Goal: Task Accomplishment & Management: Use online tool/utility

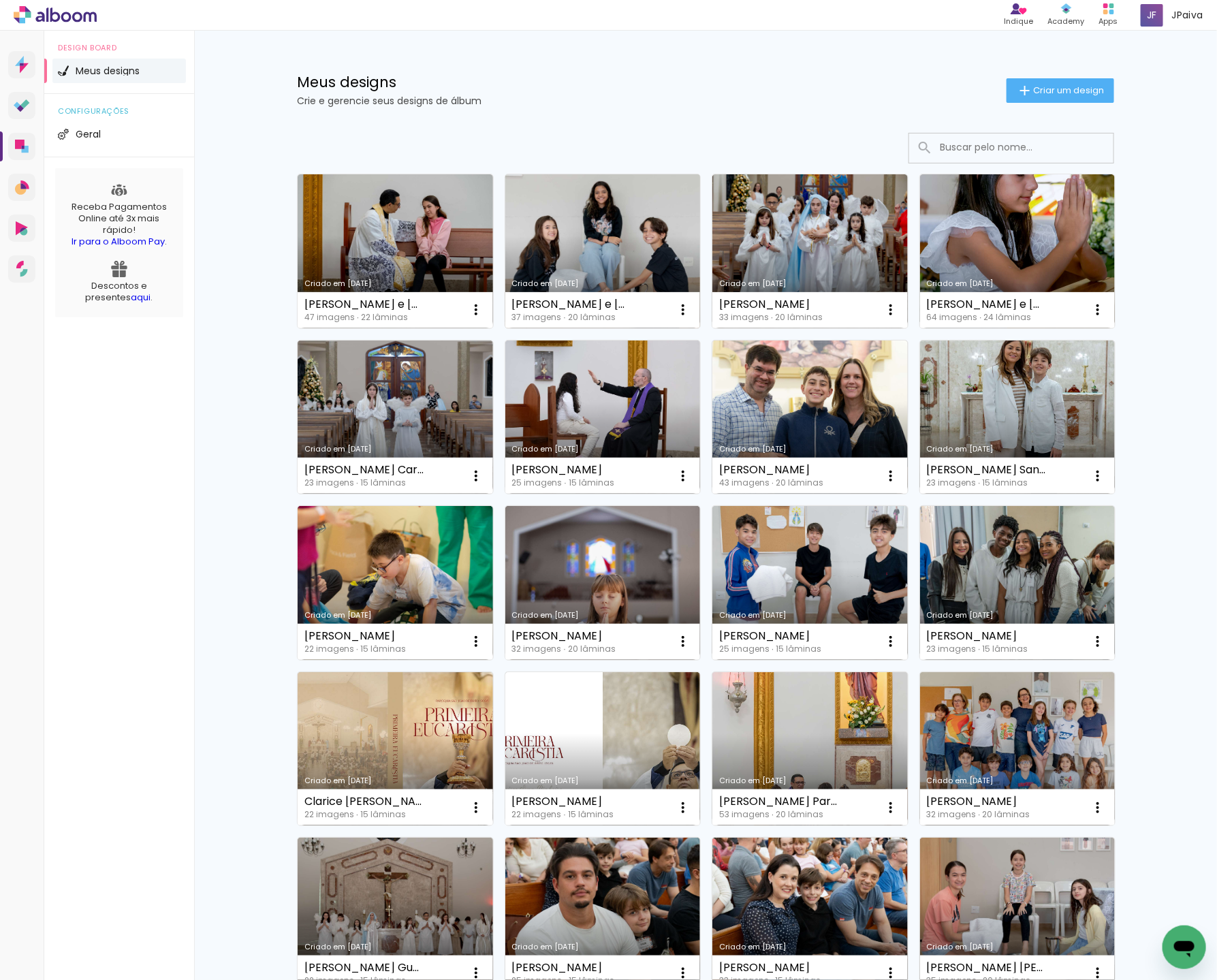
click at [604, 233] on link "Criado em [DATE]" at bounding box center [604, 252] width 195 height 154
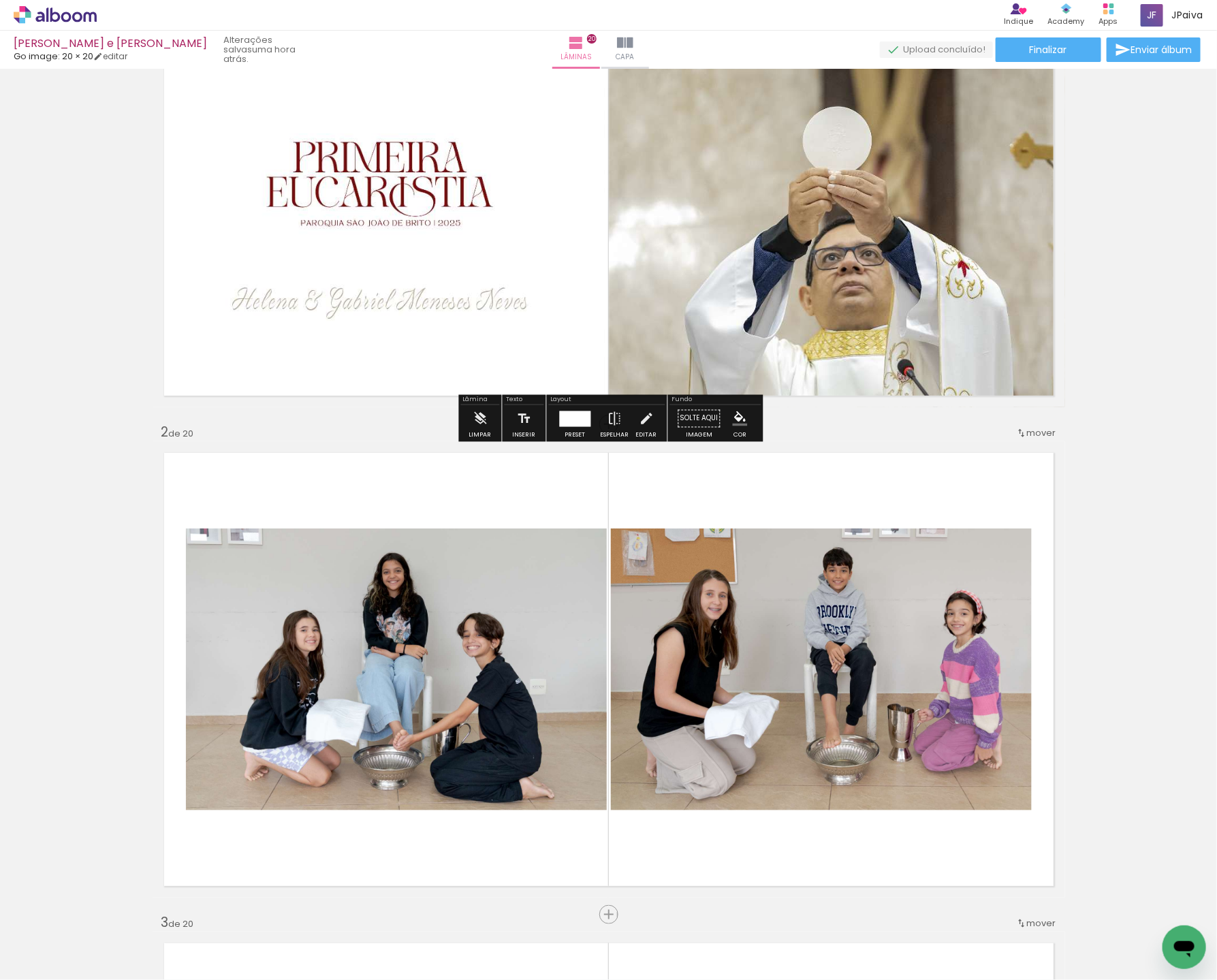
scroll to position [115, 0]
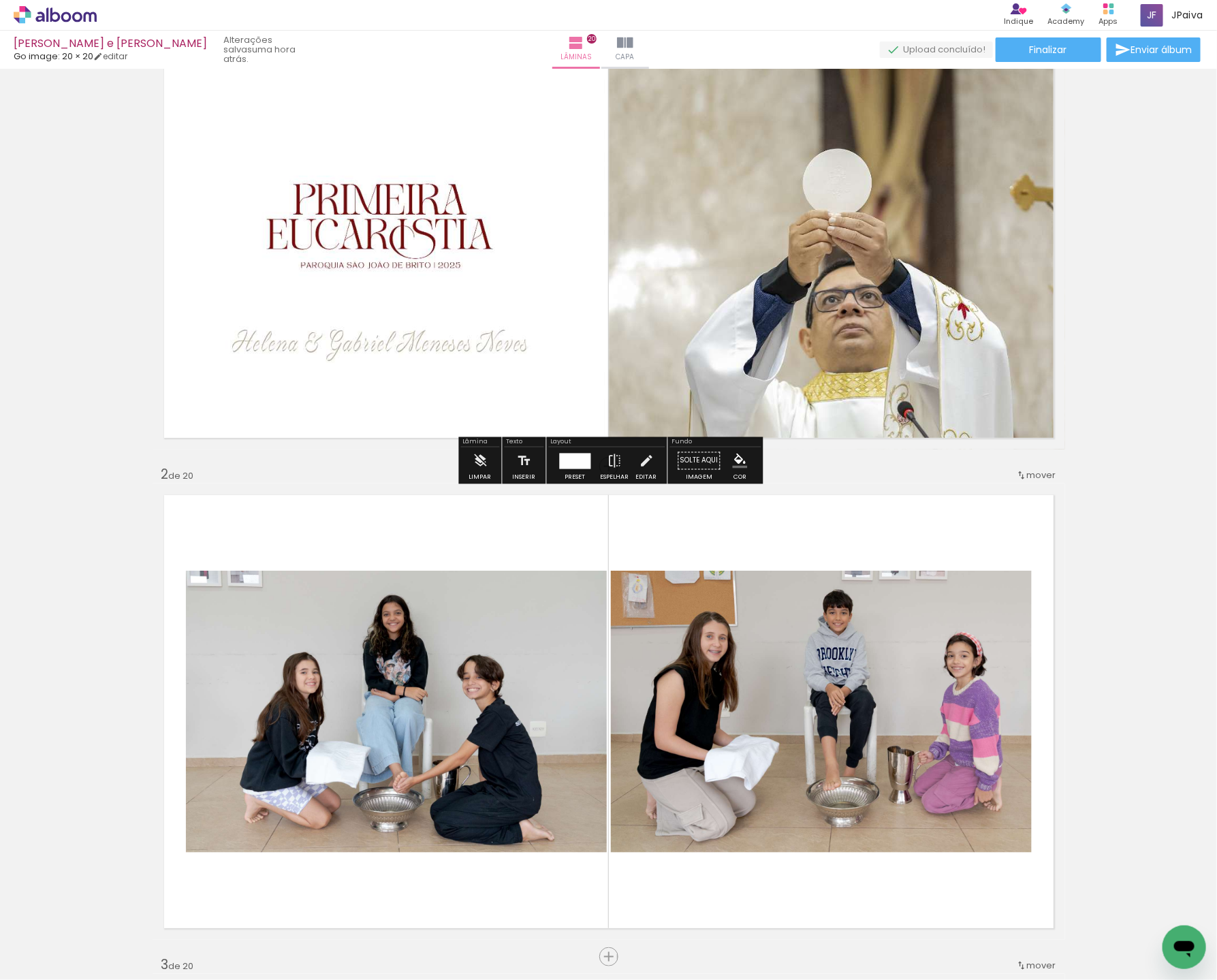
click at [59, 14] on icon at bounding box center [55, 14] width 10 height 14
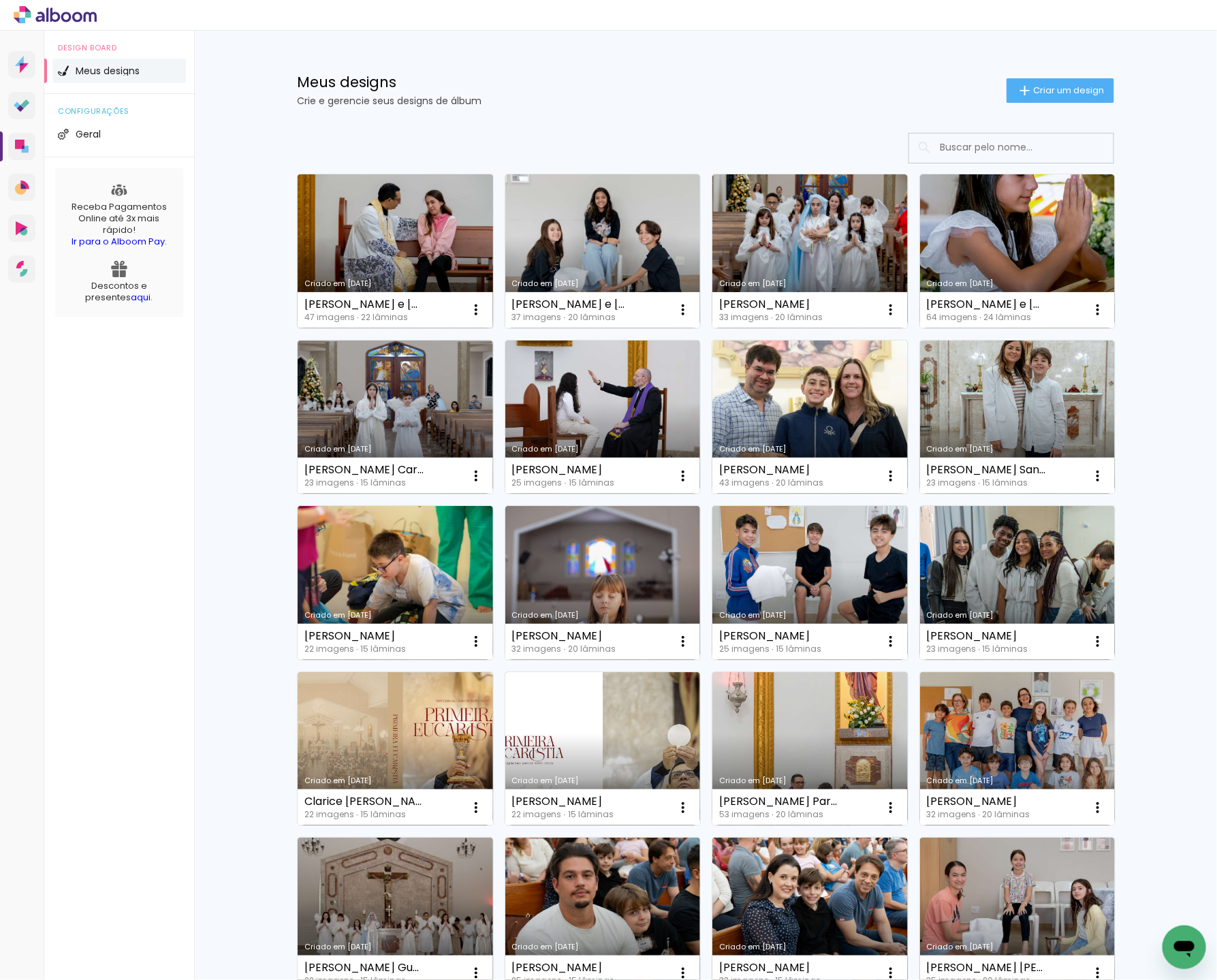
click at [396, 219] on link "Criado em [DATE]" at bounding box center [395, 252] width 195 height 154
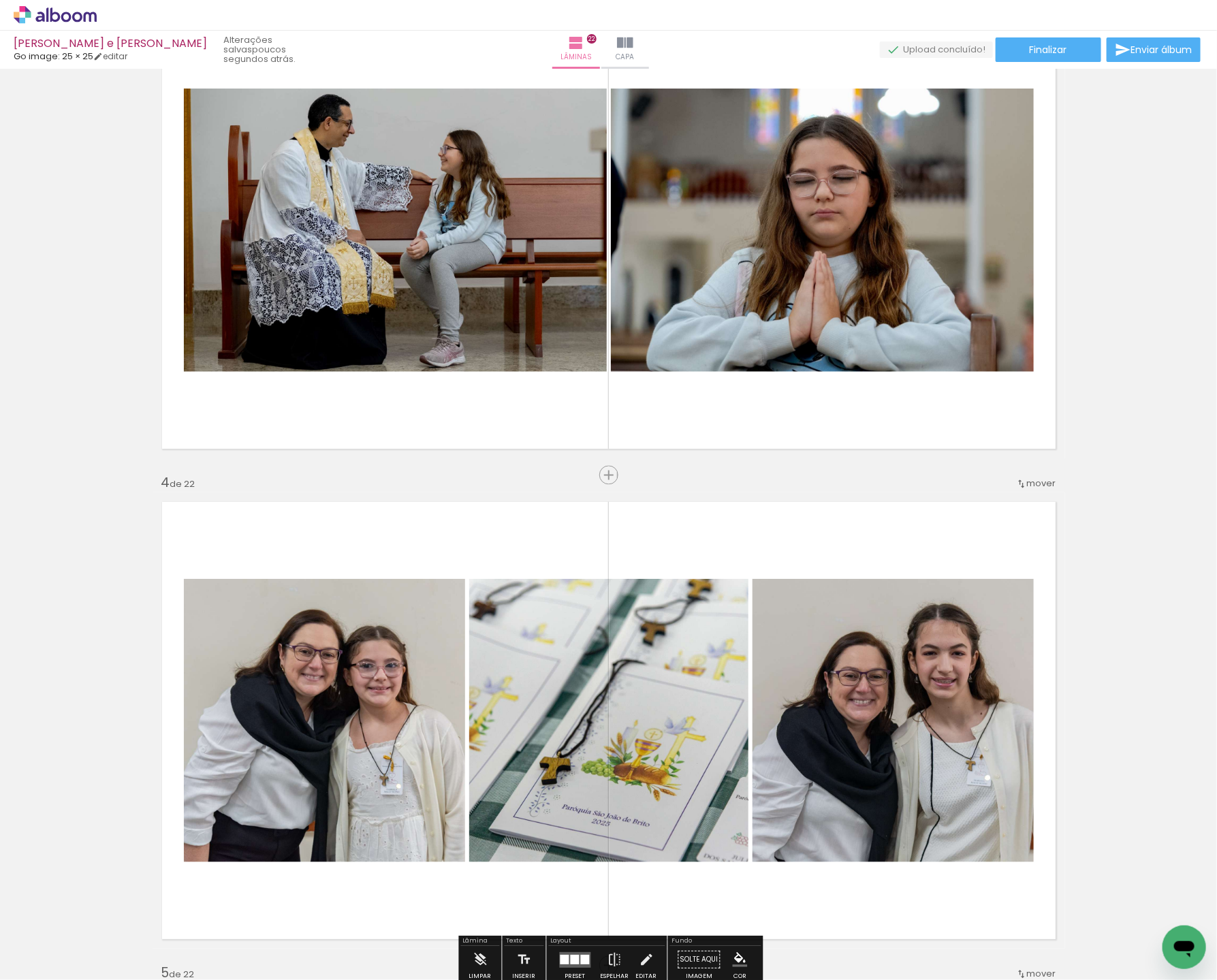
scroll to position [1088, 0]
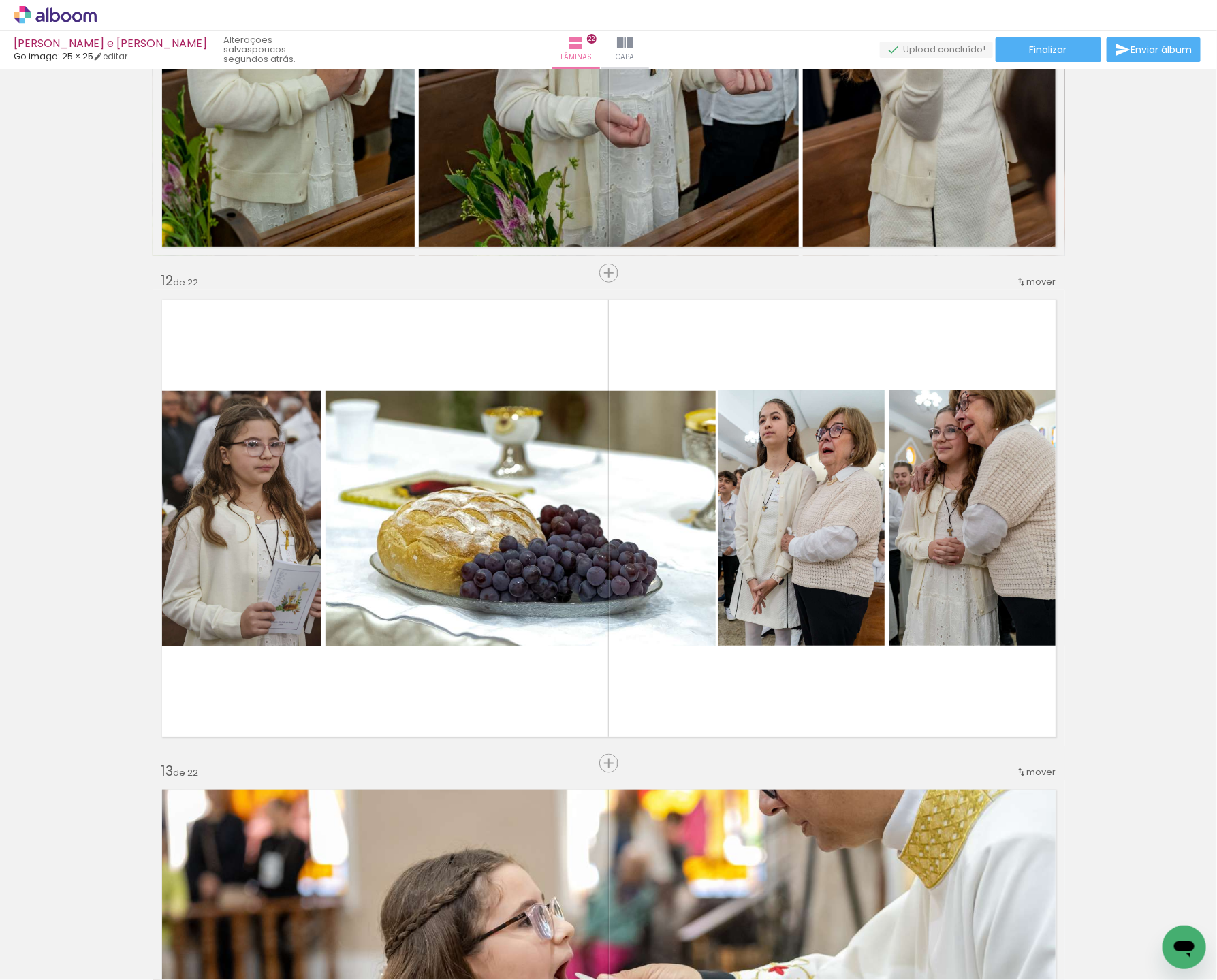
scroll to position [5079, 0]
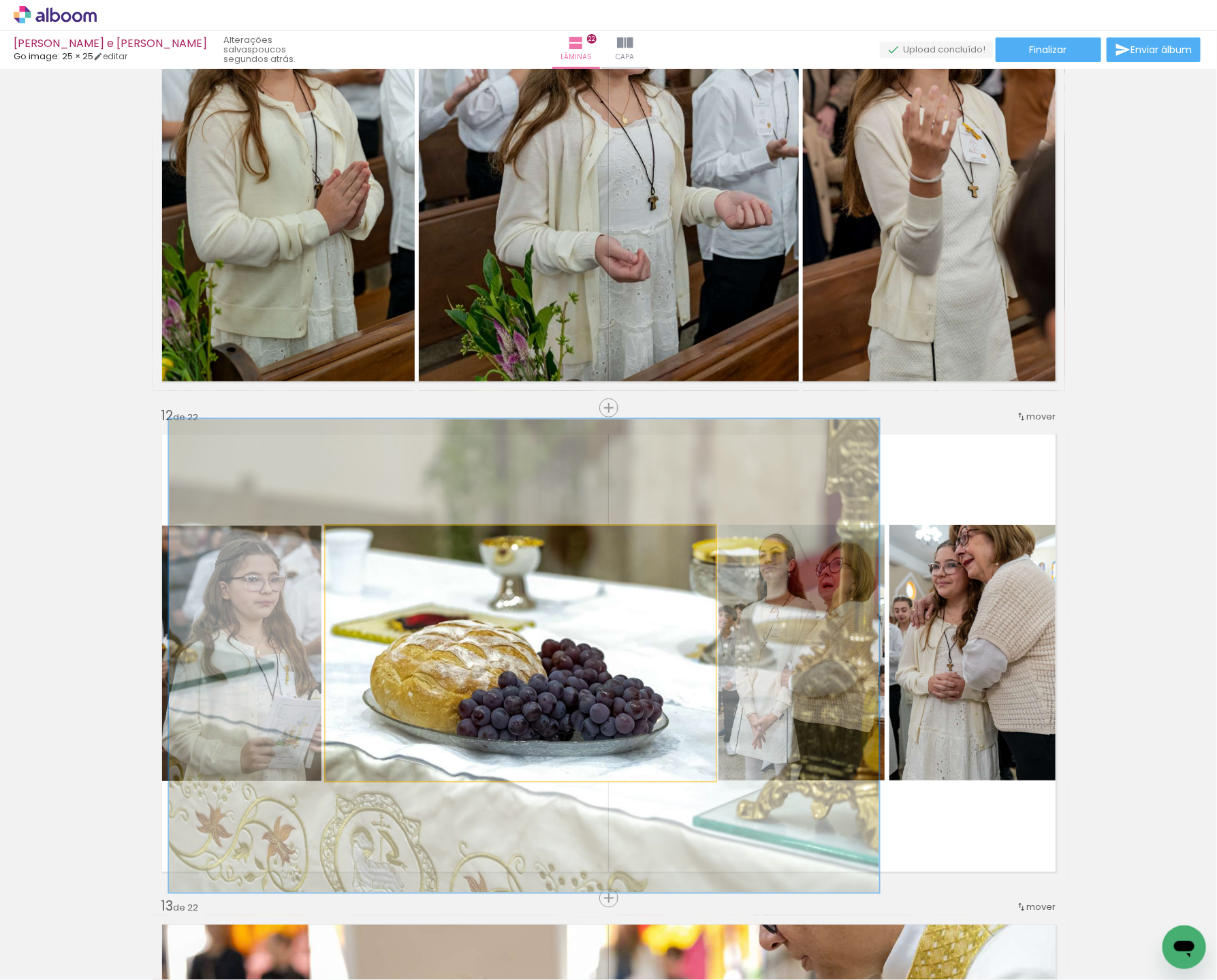
click at [404, 543] on div at bounding box center [401, 540] width 22 height 22
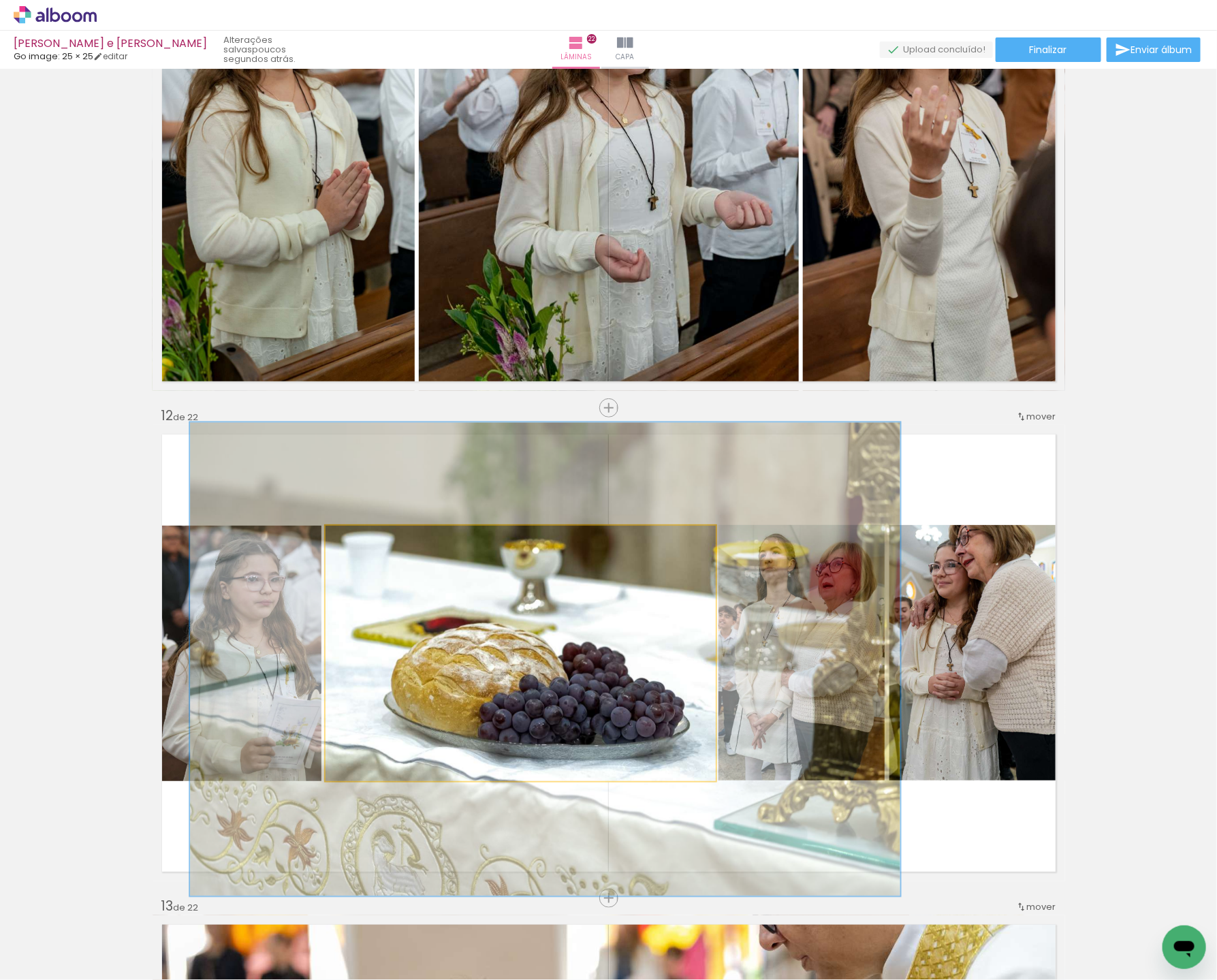
drag, startPoint x: 549, startPoint y: 608, endPoint x: 569, endPoint y: 611, distance: 20.2
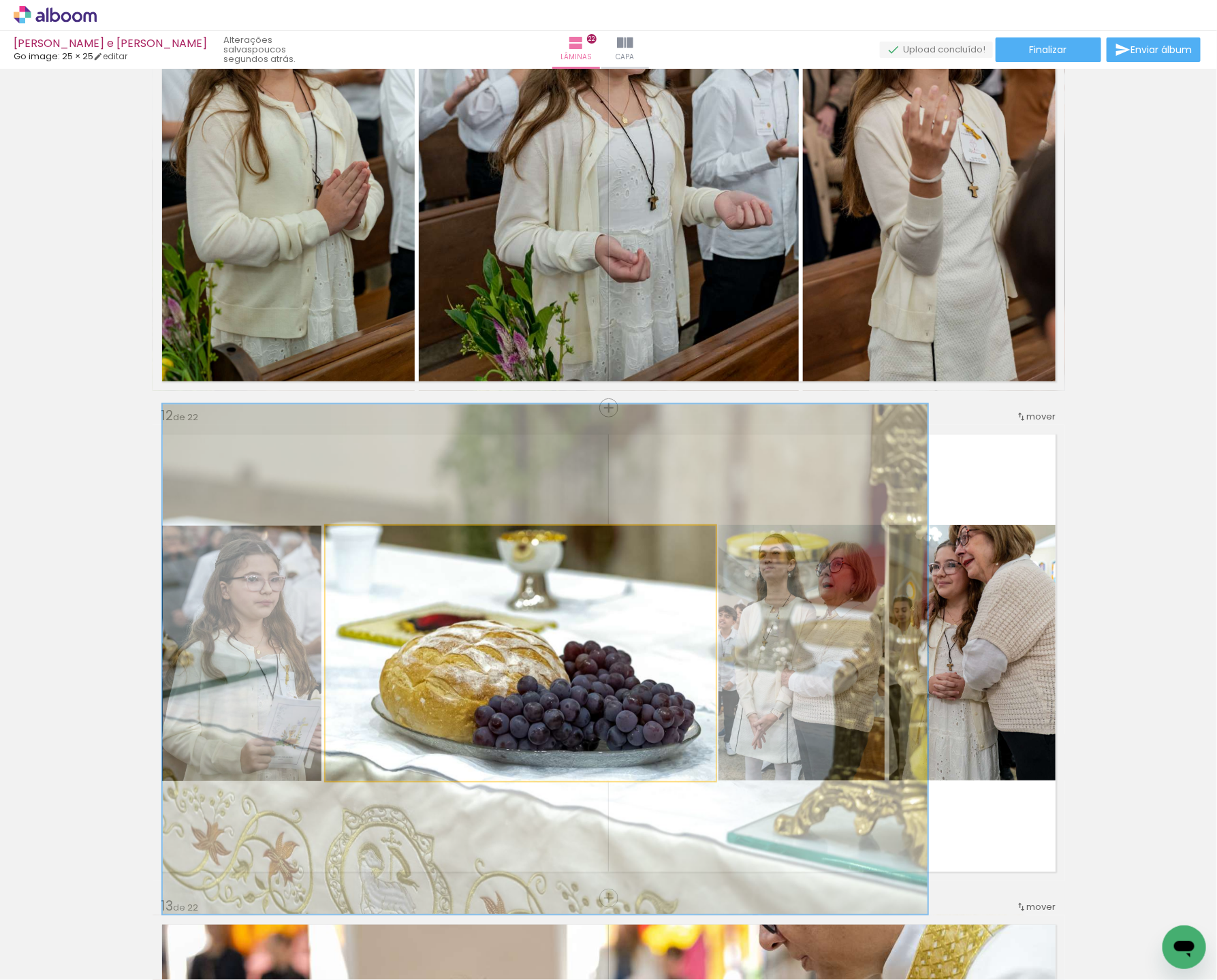
drag, startPoint x: 386, startPoint y: 541, endPoint x: 409, endPoint y: 541, distance: 23.0
type paper-slider "196"
click at [409, 541] on div at bounding box center [384, 540] width 53 height 22
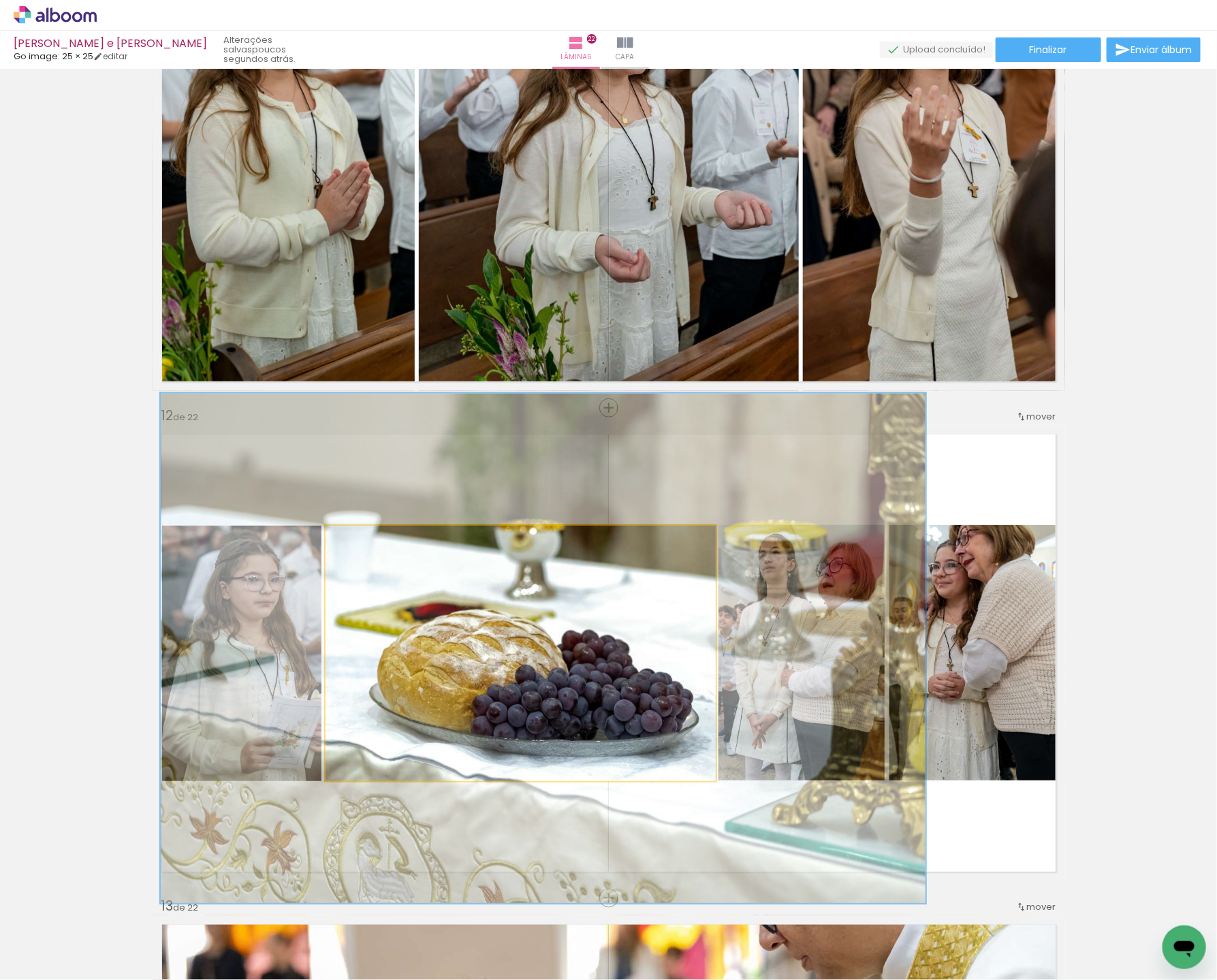
drag, startPoint x: 619, startPoint y: 636, endPoint x: 619, endPoint y: 627, distance: 9.0
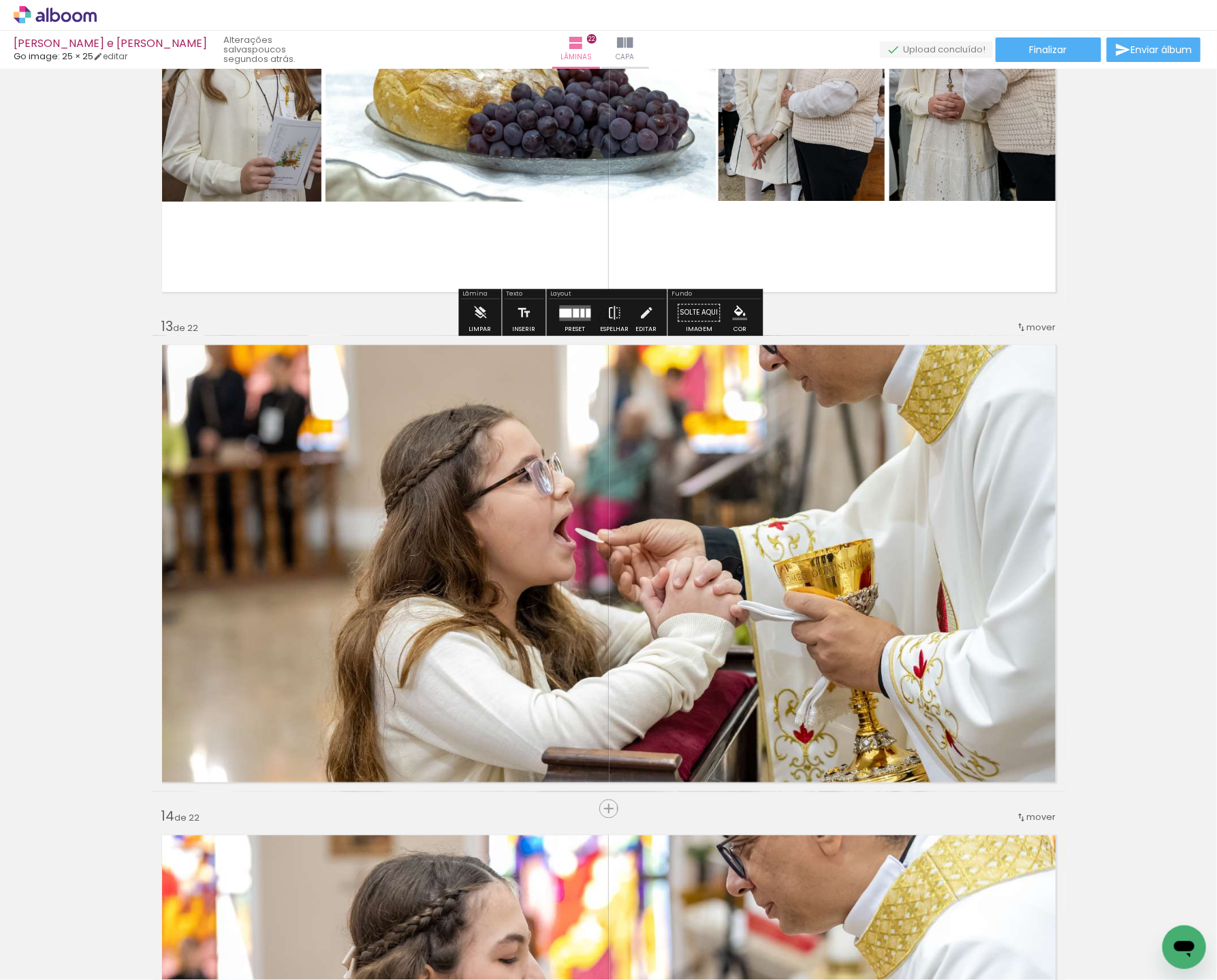
scroll to position [5664, 0]
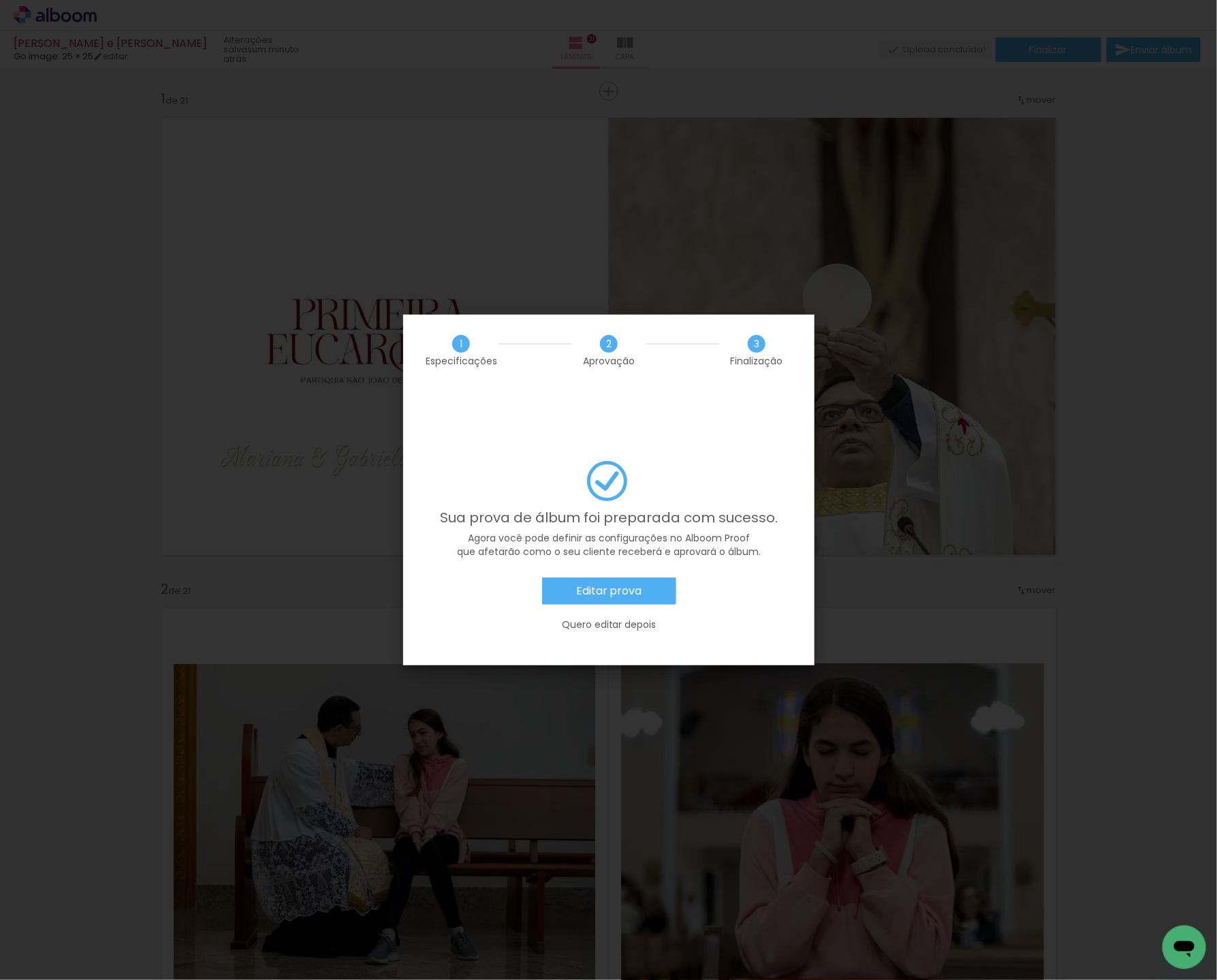
click at [0, 0] on slot "Editar prova" at bounding box center [0, 0] width 0 height 0
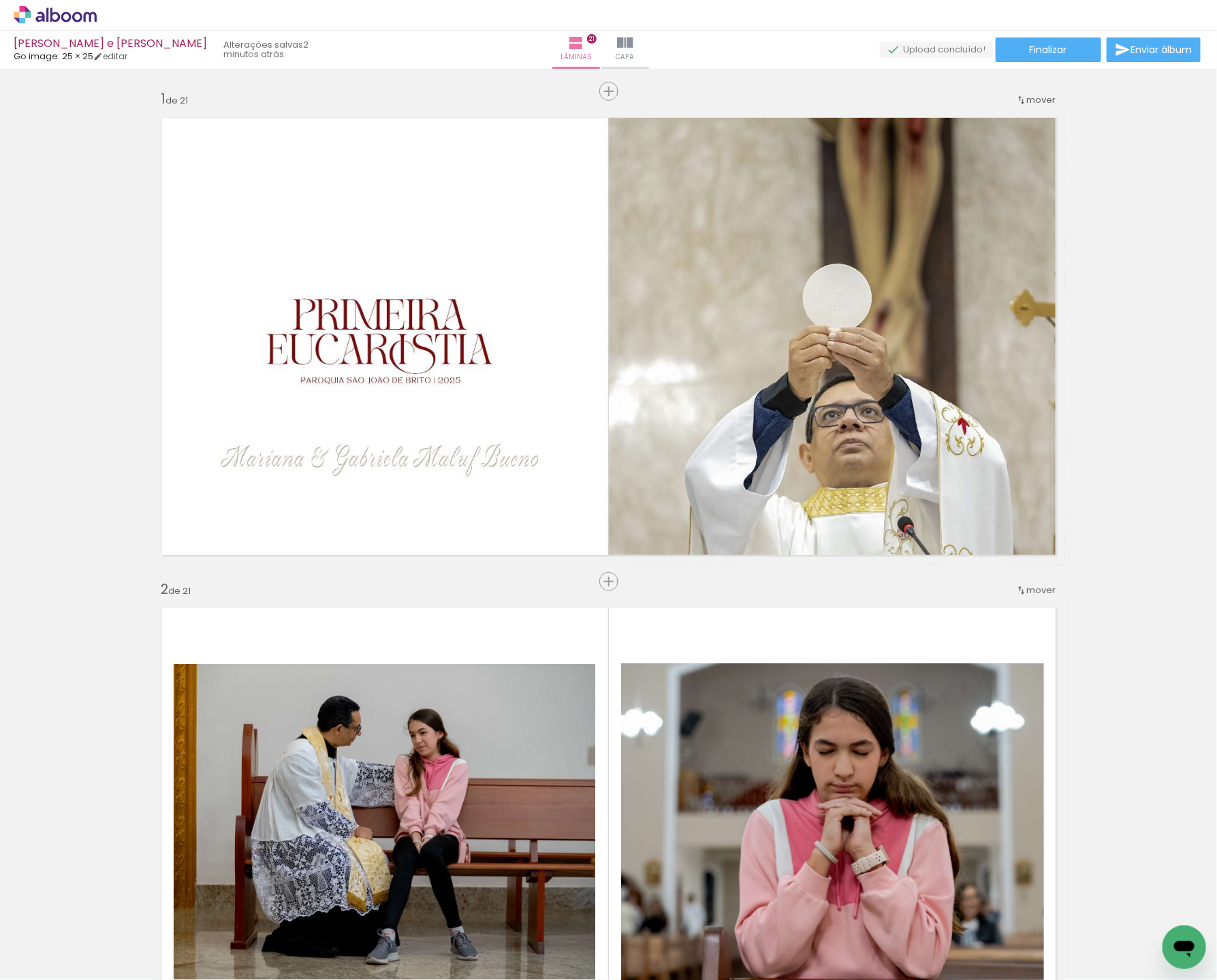
click at [68, 14] on icon at bounding box center [66, 16] width 10 height 10
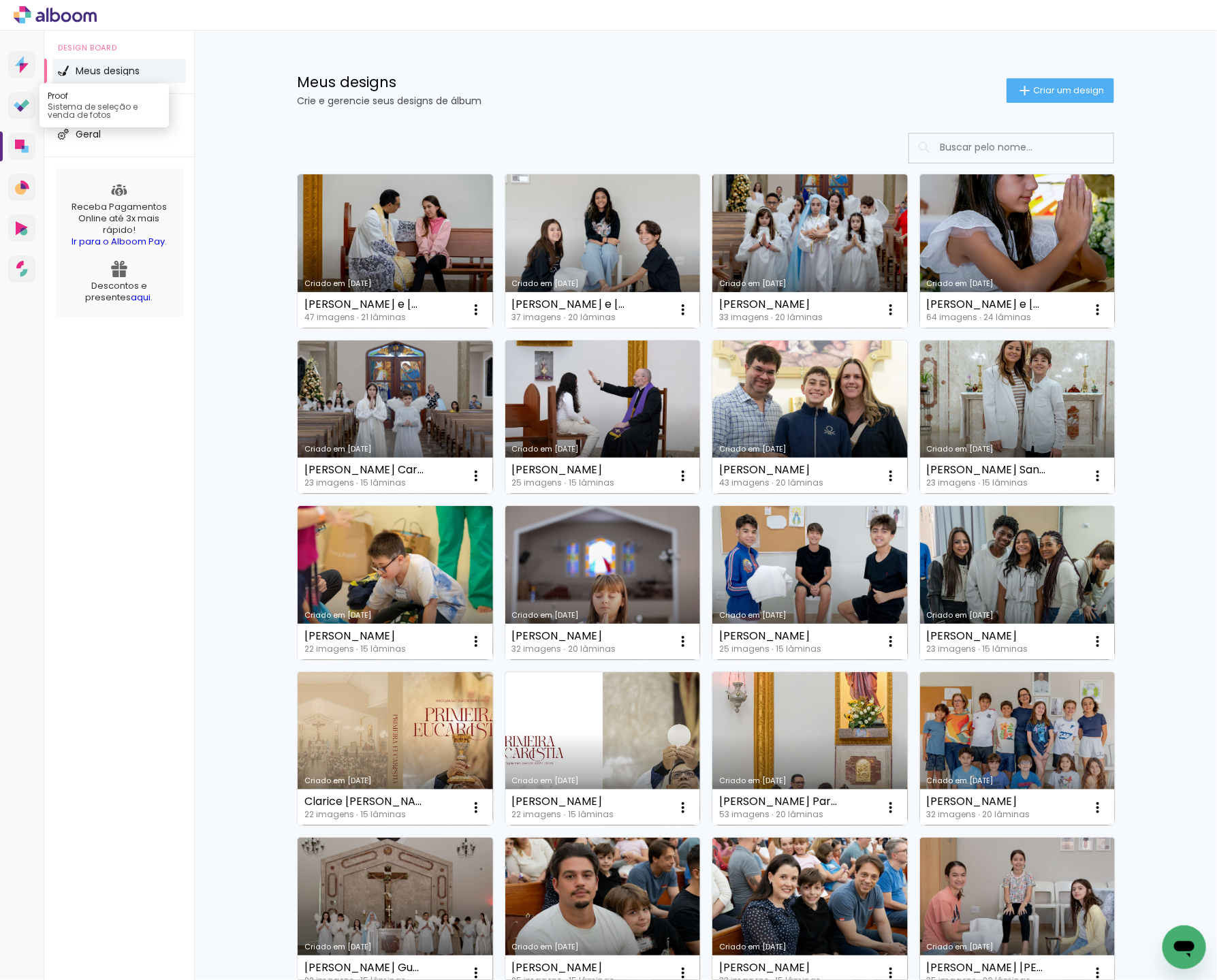
click at [22, 107] on icon at bounding box center [21, 109] width 7 height 7
